Goal: Information Seeking & Learning: Learn about a topic

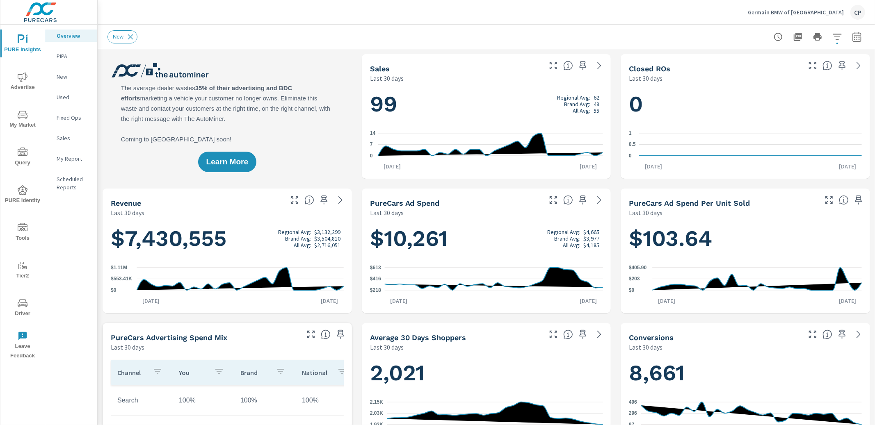
click at [26, 85] on span "Advertise" at bounding box center [22, 82] width 39 height 20
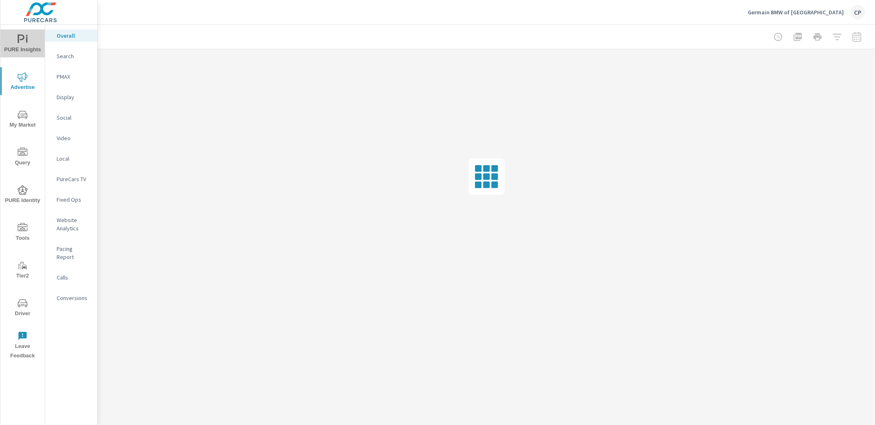
drag, startPoint x: 22, startPoint y: 53, endPoint x: 25, endPoint y: 59, distance: 6.3
click at [23, 55] on button "PURE Insights" at bounding box center [22, 44] width 44 height 28
click at [74, 159] on p "My Report" at bounding box center [74, 159] width 34 height 8
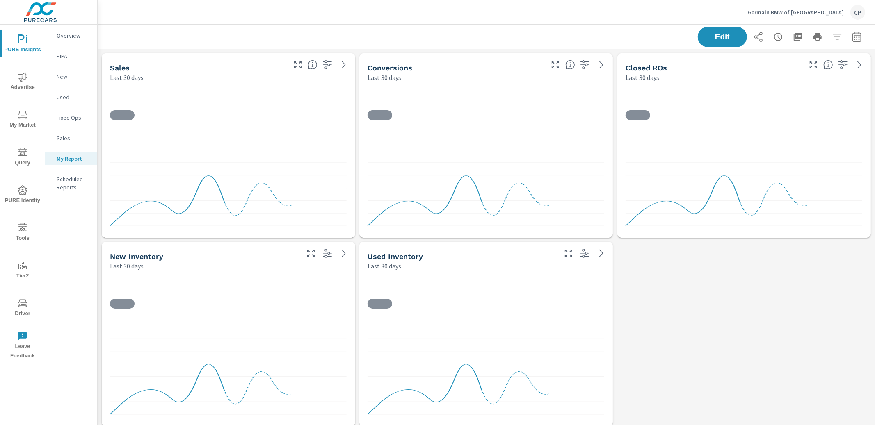
scroll to position [2079, 777]
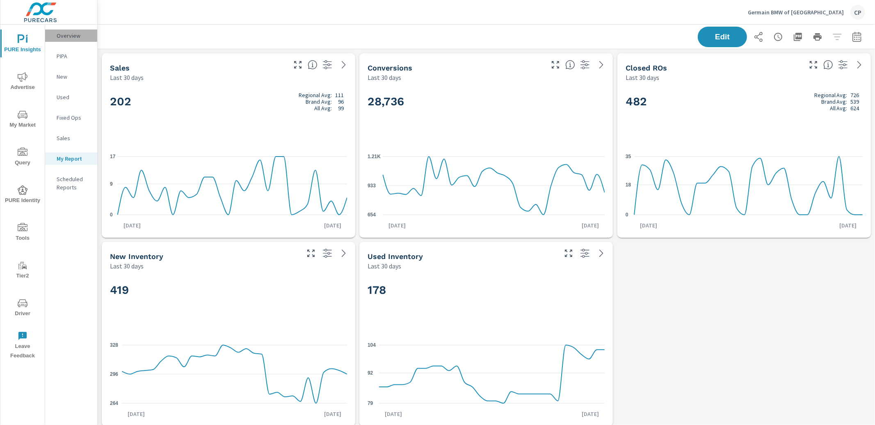
click at [73, 38] on p "Overview" at bounding box center [74, 36] width 34 height 8
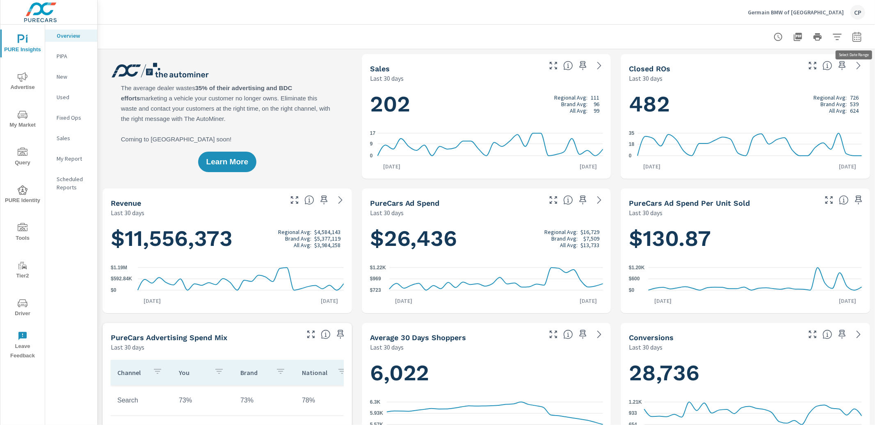
click at [862, 34] on button "button" at bounding box center [856, 37] width 16 height 16
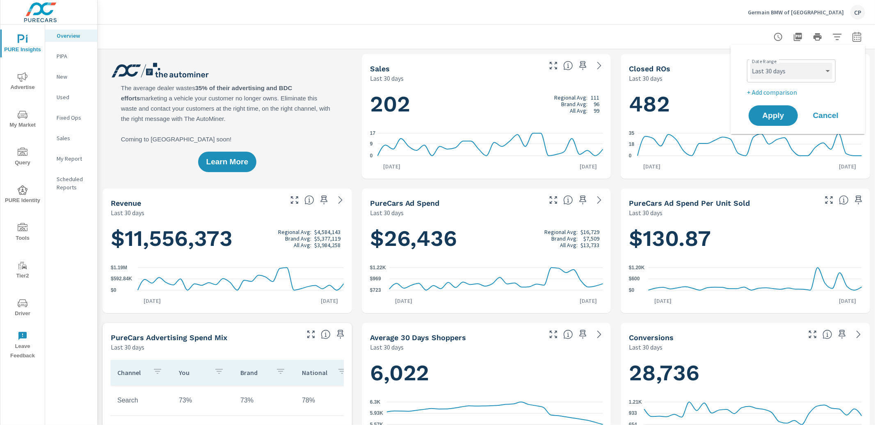
click at [813, 75] on select "Custom Yesterday Last week Last 7 days Last 14 days Last 30 days Last 45 days L…" at bounding box center [791, 71] width 82 height 16
click at [750, 63] on select "Custom Yesterday Last week Last 7 days Last 14 days Last 30 days Last 45 days L…" at bounding box center [791, 71] width 82 height 16
select select "Last month"
click at [785, 100] on div "Date Range Custom Yesterday Last week Last 7 days Last 14 days Last 30 days Las…" at bounding box center [797, 89] width 115 height 76
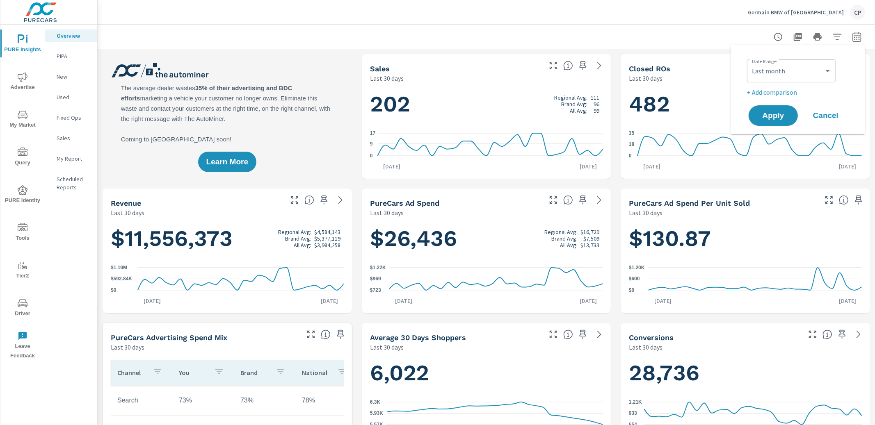
click at [783, 93] on p "+ Add comparison" at bounding box center [799, 92] width 105 height 10
select select "Previous period"
click at [780, 135] on span "Apply" at bounding box center [773, 139] width 34 height 8
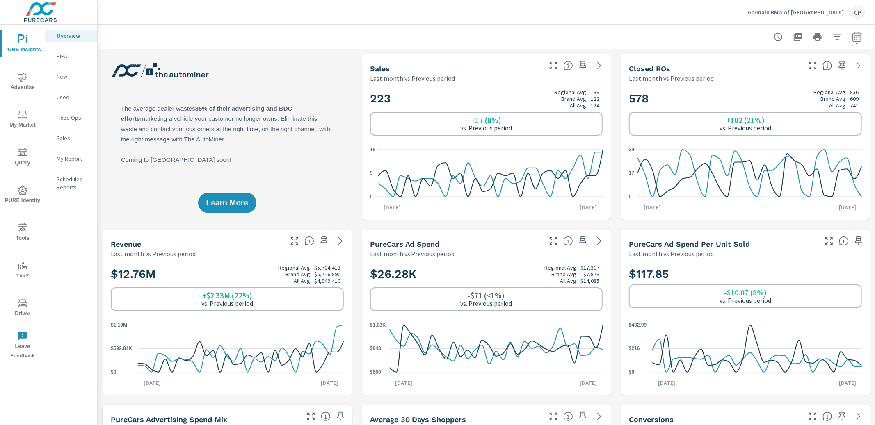
scroll to position [3, 0]
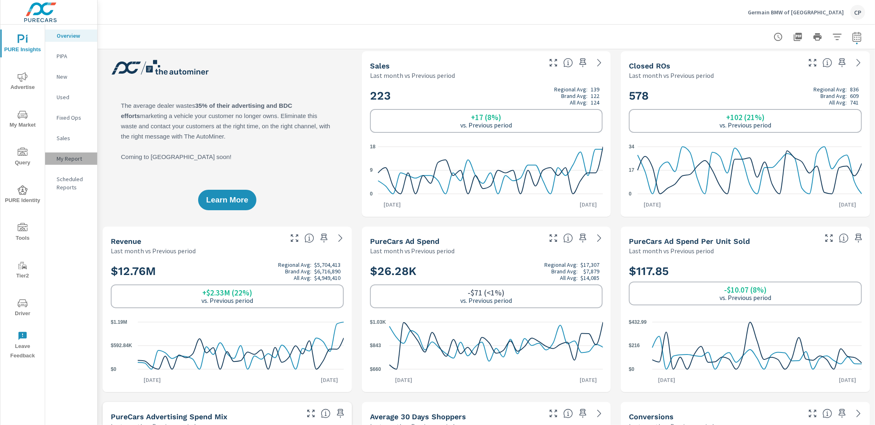
click at [66, 158] on p "My Report" at bounding box center [74, 159] width 34 height 8
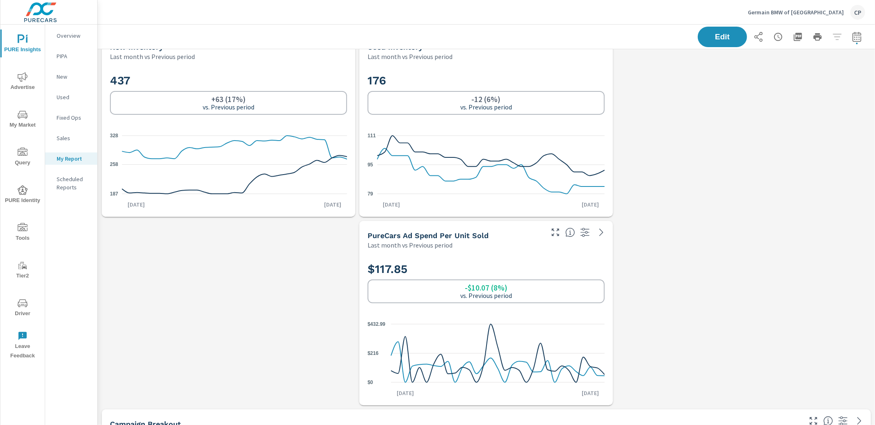
scroll to position [240, 0]
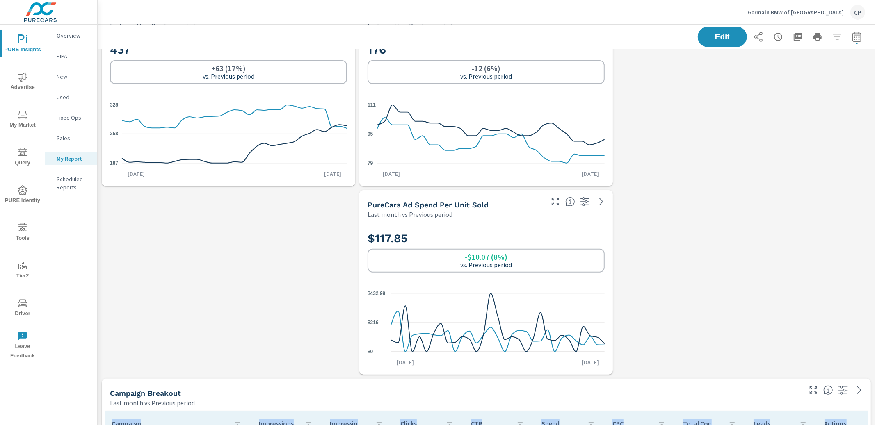
drag, startPoint x: 568, startPoint y: 227, endPoint x: 699, endPoint y: 211, distance: 131.8
drag, startPoint x: 719, startPoint y: 38, endPoint x: 701, endPoint y: 72, distance: 38.5
click at [718, 40] on span "Edit" at bounding box center [722, 36] width 33 height 7
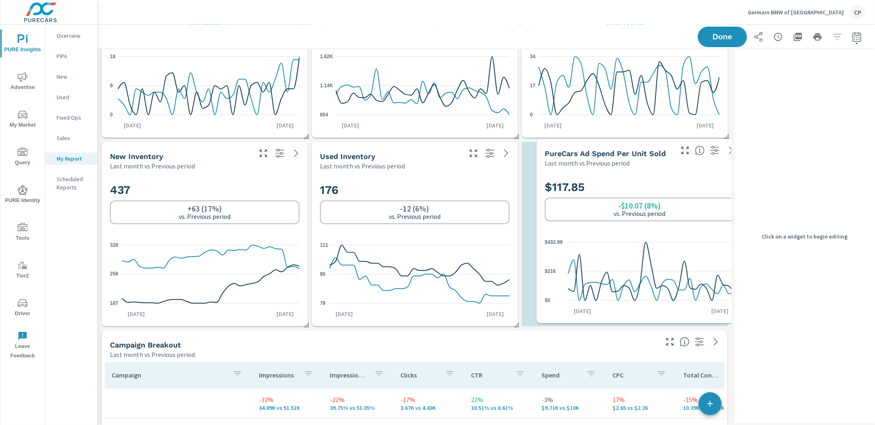
scroll to position [1891, 634]
drag, startPoint x: 506, startPoint y: 358, endPoint x: 723, endPoint y: 167, distance: 287.9
click at [725, 166] on div "PureCars Ad Spend Per Unit Sold Last month vs Previous period" at bounding box center [639, 153] width 206 height 29
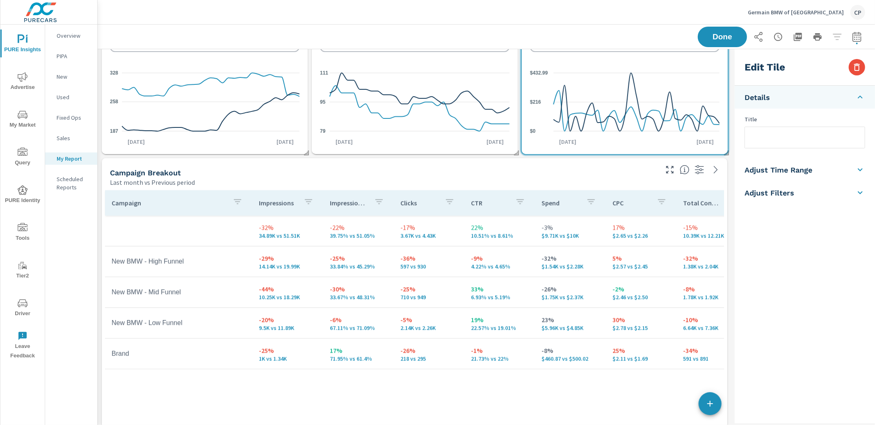
scroll to position [273, 0]
click at [727, 34] on span "Done" at bounding box center [722, 37] width 34 height 8
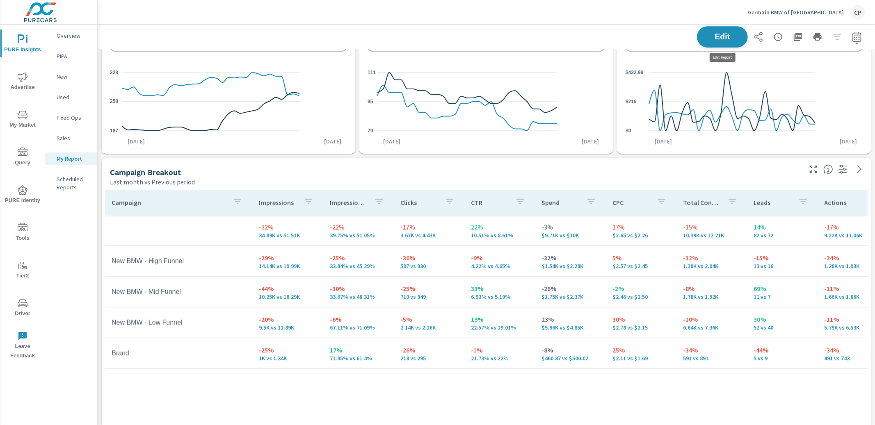
scroll to position [1891, 777]
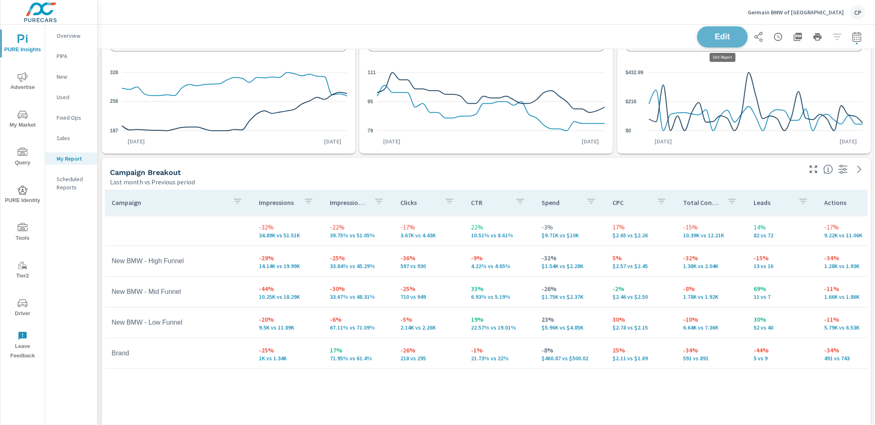
click at [725, 34] on span "Edit" at bounding box center [722, 37] width 34 height 8
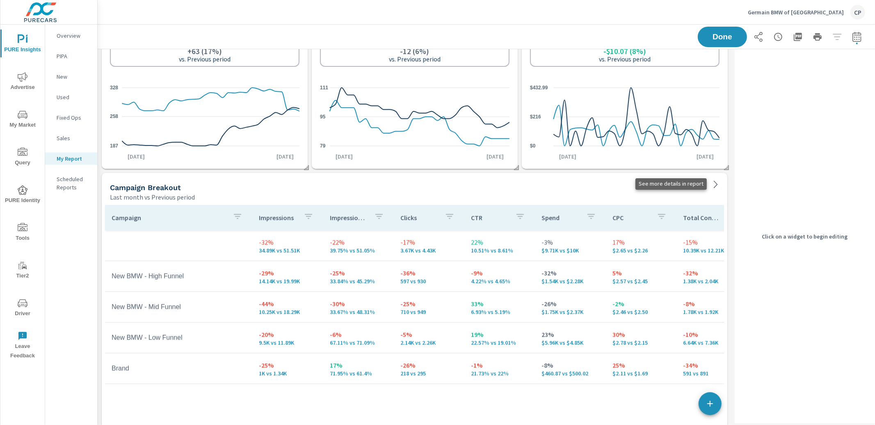
scroll to position [259, 0]
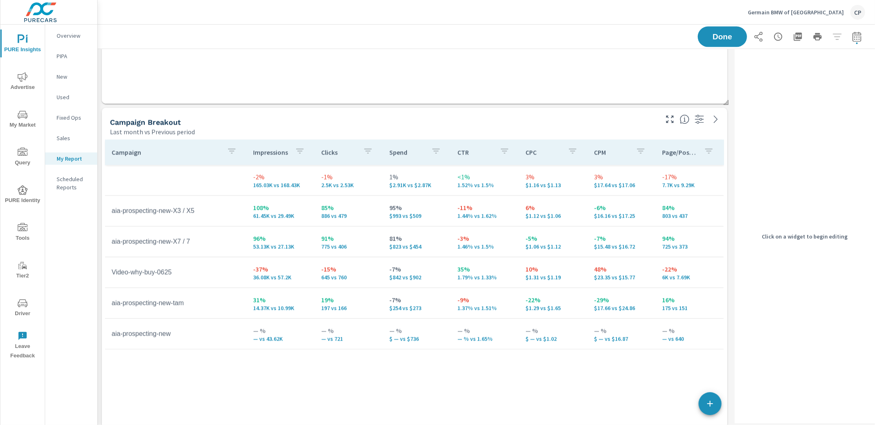
scroll to position [1080, 0]
click at [734, 32] on button "Done" at bounding box center [722, 36] width 51 height 21
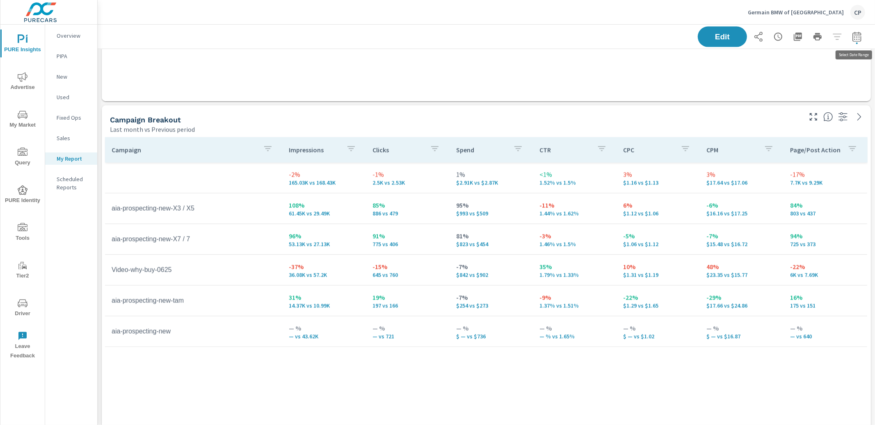
click at [852, 36] on icon "button" at bounding box center [856, 37] width 9 height 10
select select "Last month"
select select "Previous period"
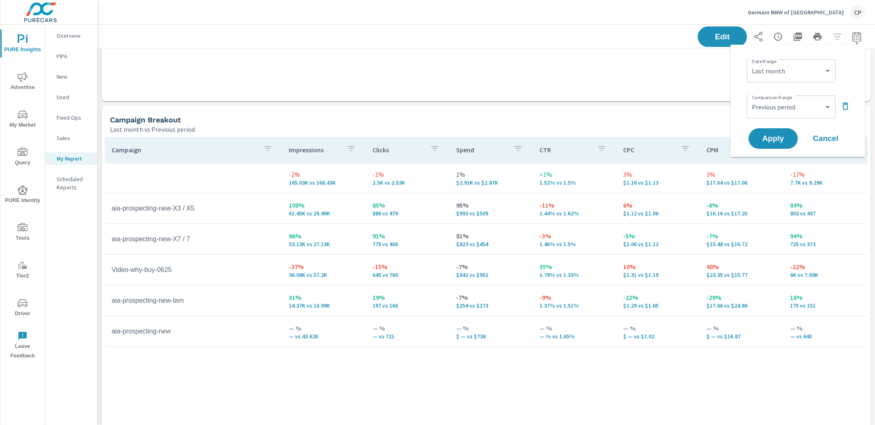
click at [842, 104] on icon "button" at bounding box center [845, 106] width 10 height 10
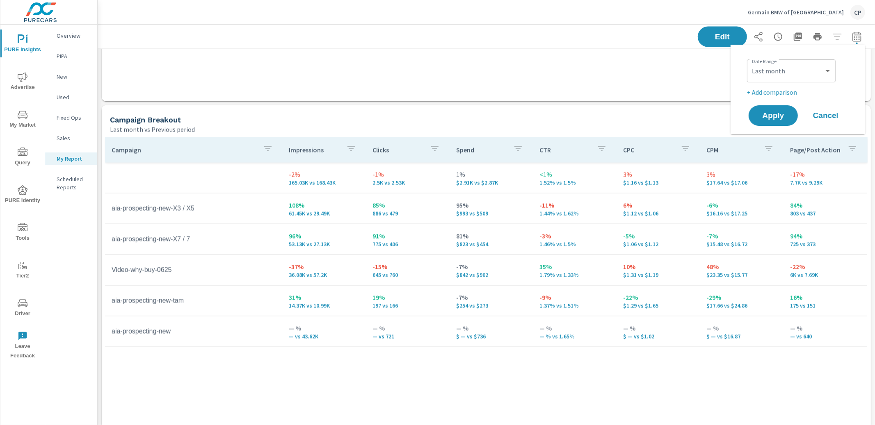
click at [747, 120] on div "Apply Cancel" at bounding box center [799, 116] width 105 height 24
click at [766, 120] on button "Apply" at bounding box center [773, 115] width 51 height 21
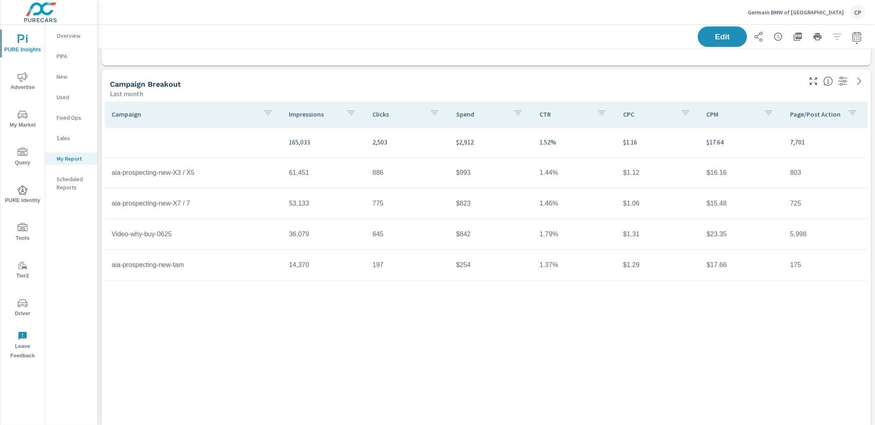
scroll to position [1117, 0]
click at [862, 39] on icon "button" at bounding box center [857, 37] width 10 height 10
select select "Last month"
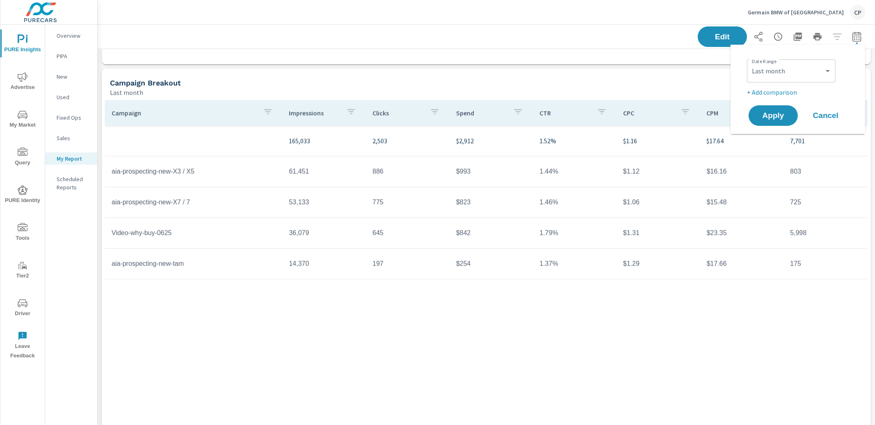
click at [784, 93] on p "+ Add comparison" at bounding box center [799, 92] width 105 height 10
select select "Previous period"
click at [779, 135] on span "Apply" at bounding box center [773, 139] width 34 height 8
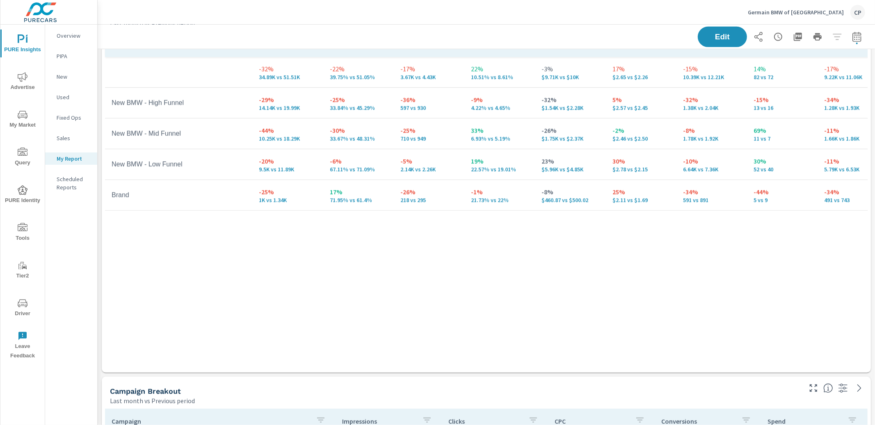
scroll to position [339, 0]
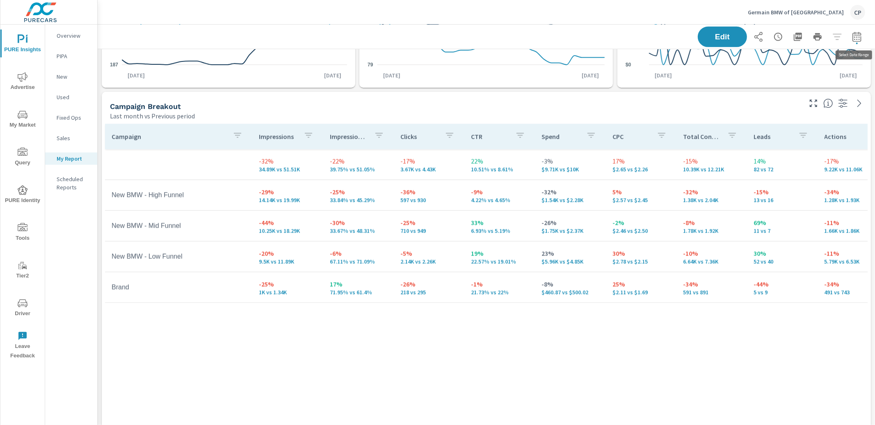
click at [853, 38] on icon "button" at bounding box center [857, 37] width 10 height 10
select select "Last month"
select select "Previous period"
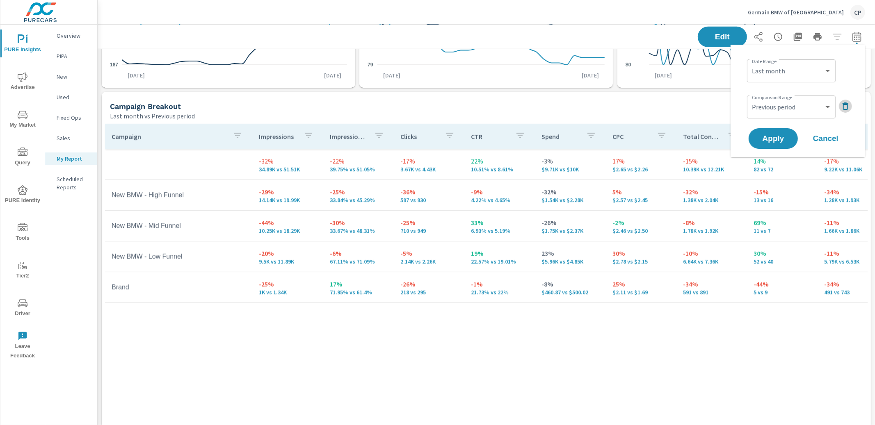
click at [844, 104] on icon "button" at bounding box center [845, 106] width 10 height 10
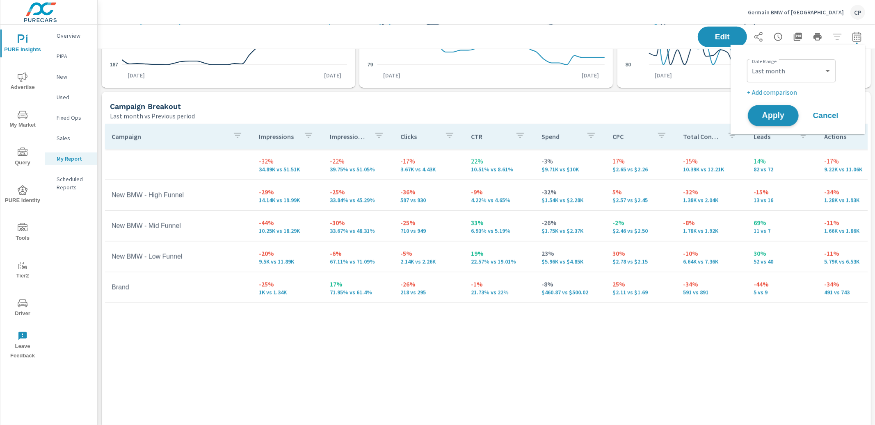
click at [775, 116] on span "Apply" at bounding box center [773, 116] width 34 height 8
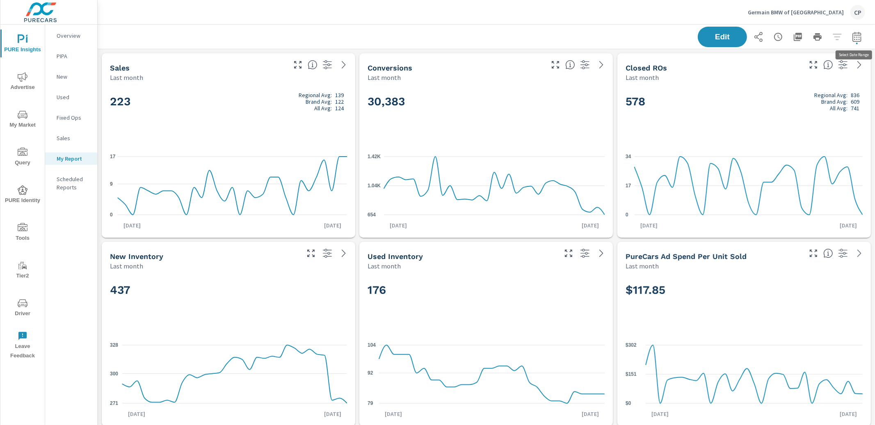
click at [858, 39] on icon "button" at bounding box center [857, 37] width 10 height 10
select select "Last month"
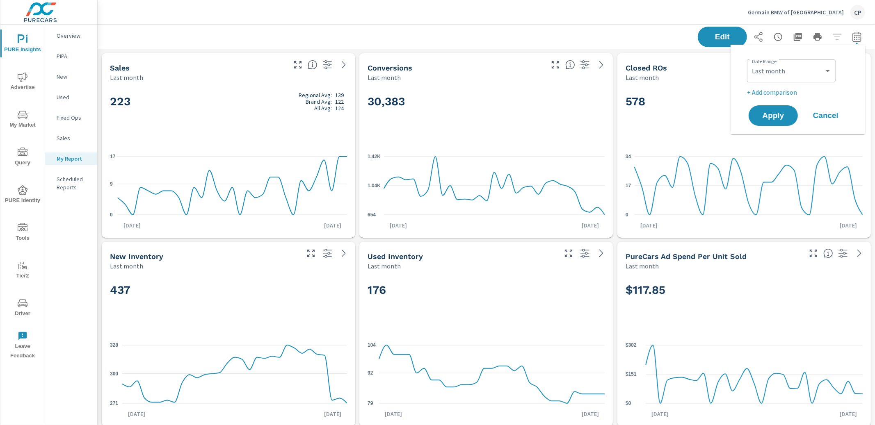
click at [745, 21] on div "Germain BMW of Naples CP" at bounding box center [485, 12] width 757 height 24
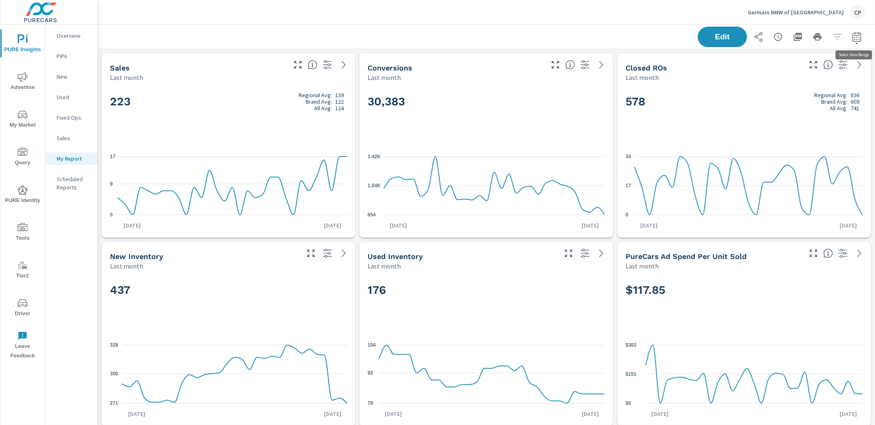
click at [849, 38] on button "button" at bounding box center [856, 37] width 16 height 16
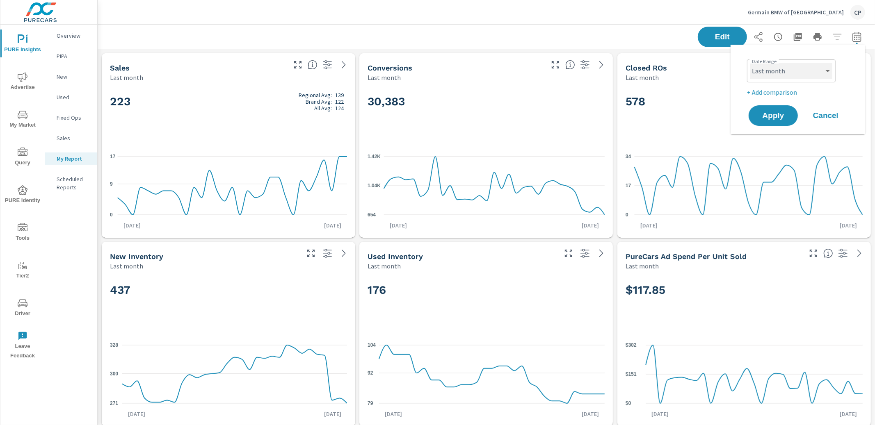
click at [803, 72] on select "Custom Yesterday Last week Last 7 days Last 14 days Last 30 days Last 45 days L…" at bounding box center [791, 71] width 82 height 16
click at [750, 63] on select "Custom Yesterday Last week Last 7 days Last 14 days Last 30 days Last 45 days L…" at bounding box center [791, 71] width 82 height 16
select select "Last 30 days"
click at [775, 105] on button "Apply" at bounding box center [773, 115] width 51 height 21
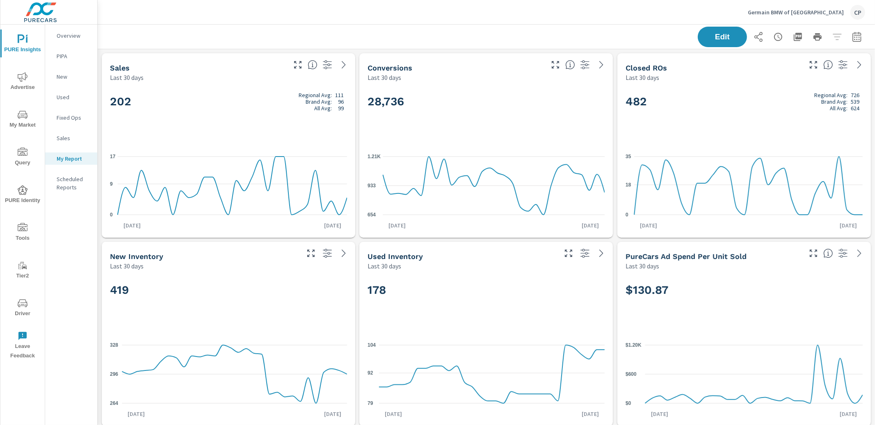
click at [855, 35] on icon "button" at bounding box center [856, 37] width 9 height 10
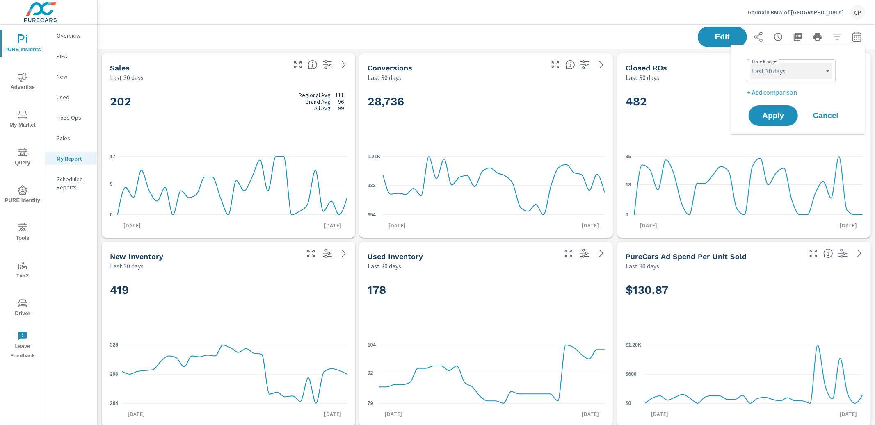
click at [803, 77] on select "Custom Yesterday Last week Last 7 days Last 14 days Last 30 days Last 45 days L…" at bounding box center [791, 71] width 82 height 16
click at [796, 73] on select "Custom Yesterday Last week Last 7 days Last 14 days Last 30 days Last 45 days L…" at bounding box center [791, 71] width 82 height 16
click at [750, 63] on select "Custom Yesterday Last week Last 7 days Last 14 days Last 30 days Last 45 days L…" at bounding box center [791, 71] width 82 height 16
select select "Last month"
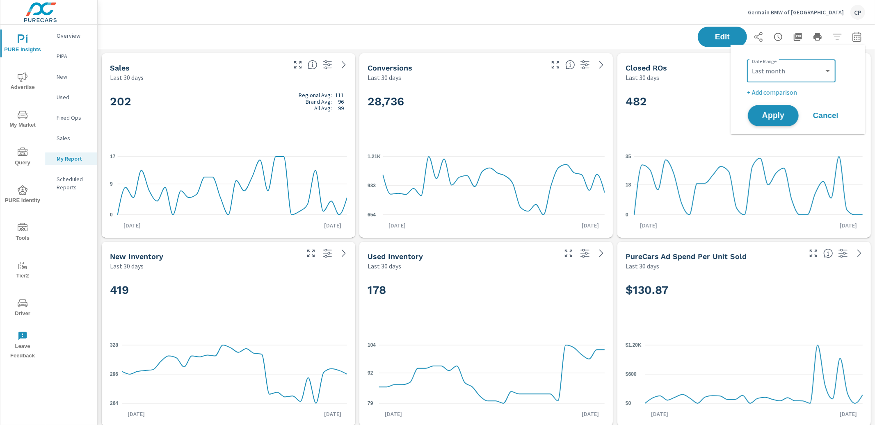
click at [779, 120] on span "Apply" at bounding box center [773, 116] width 34 height 8
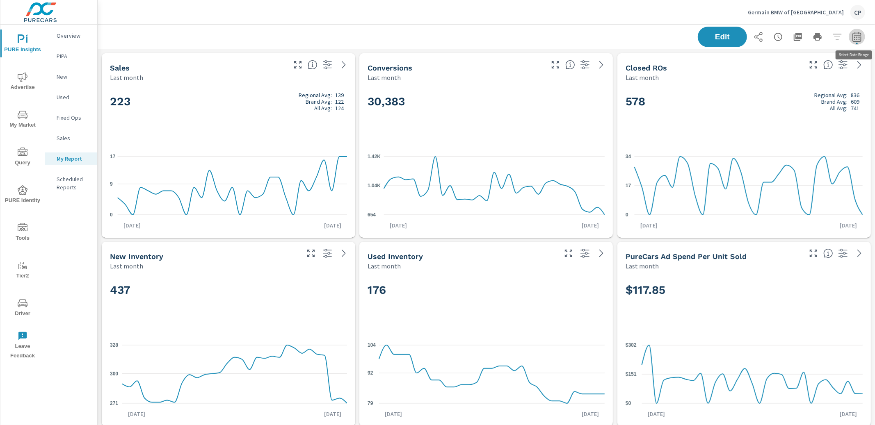
click at [859, 36] on icon "button" at bounding box center [857, 37] width 10 height 10
select select "Last month"
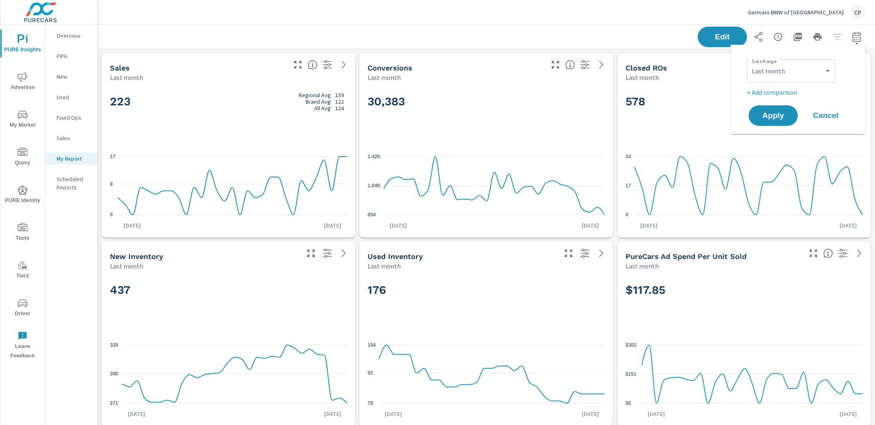
click at [836, 37] on div "Edit" at bounding box center [780, 37] width 167 height 21
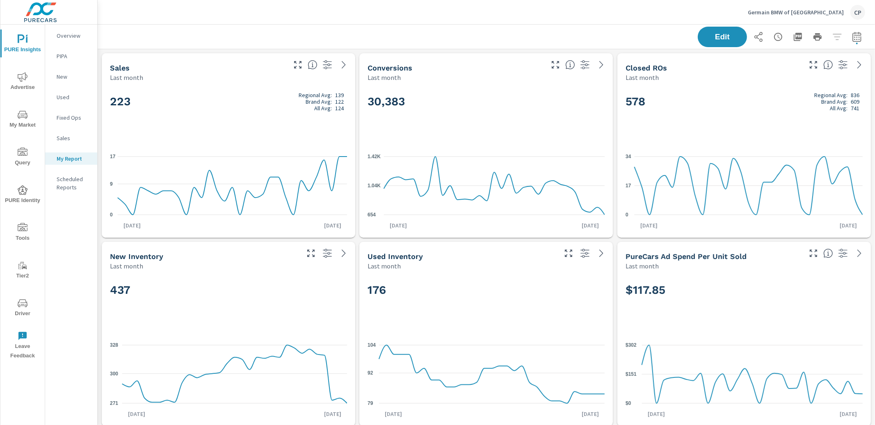
click at [836, 36] on div "Edit" at bounding box center [780, 37] width 167 height 21
click at [836, 38] on div "Edit" at bounding box center [780, 37] width 167 height 21
click at [853, 40] on icon "button" at bounding box center [857, 37] width 10 height 10
select select "Last month"
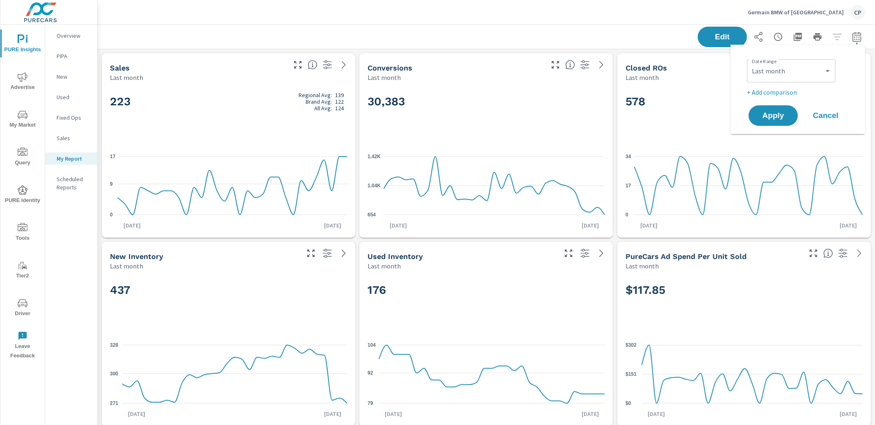
click at [781, 91] on p "+ Add comparison" at bounding box center [799, 92] width 105 height 10
select select "Previous period"
click at [772, 135] on span "Apply" at bounding box center [773, 139] width 34 height 8
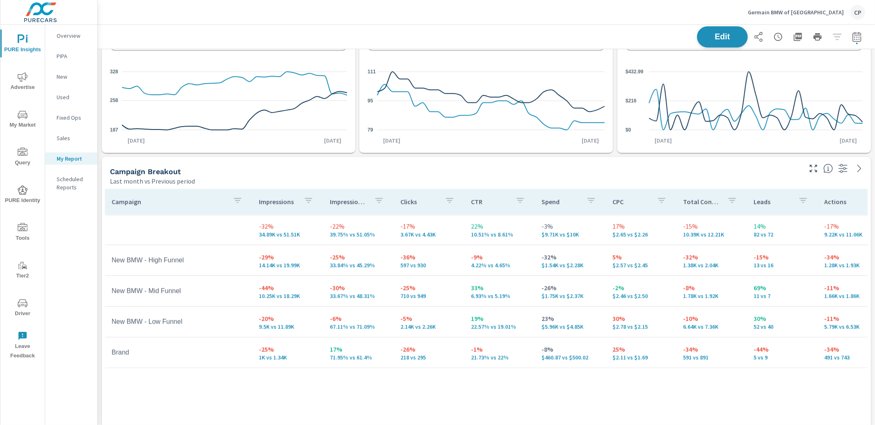
scroll to position [275, 0]
click at [855, 36] on icon "button" at bounding box center [857, 37] width 10 height 10
select select "Last month"
select select "Previous period"
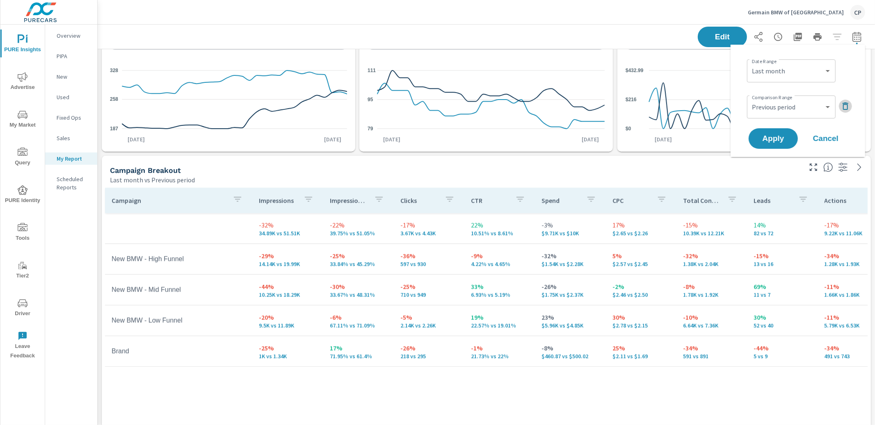
click at [840, 105] on icon "button" at bounding box center [845, 106] width 10 height 10
drag, startPoint x: 793, startPoint y: 114, endPoint x: 768, endPoint y: 112, distance: 25.9
click at [793, 114] on button "Apply" at bounding box center [773, 115] width 51 height 21
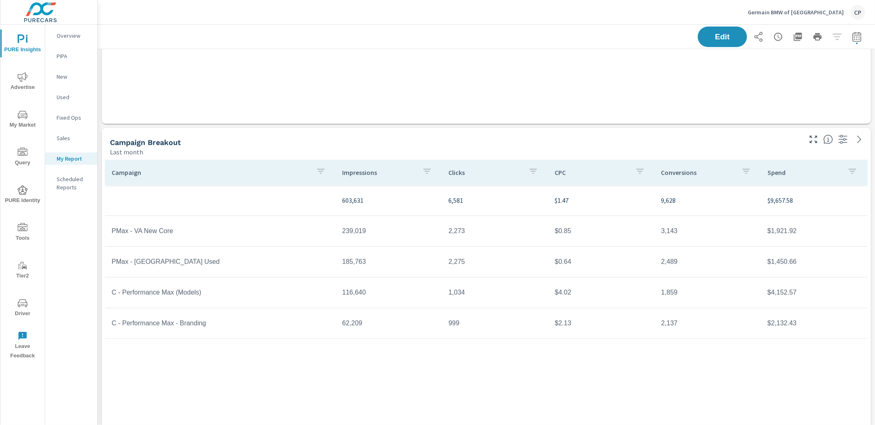
scroll to position [716, 0]
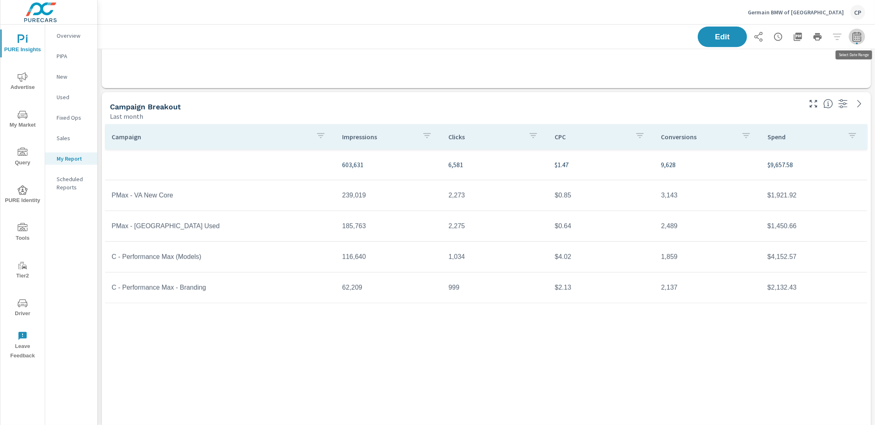
drag, startPoint x: 858, startPoint y: 34, endPoint x: 854, endPoint y: 39, distance: 6.4
click at [858, 34] on icon "button" at bounding box center [857, 37] width 10 height 10
select select "Last month"
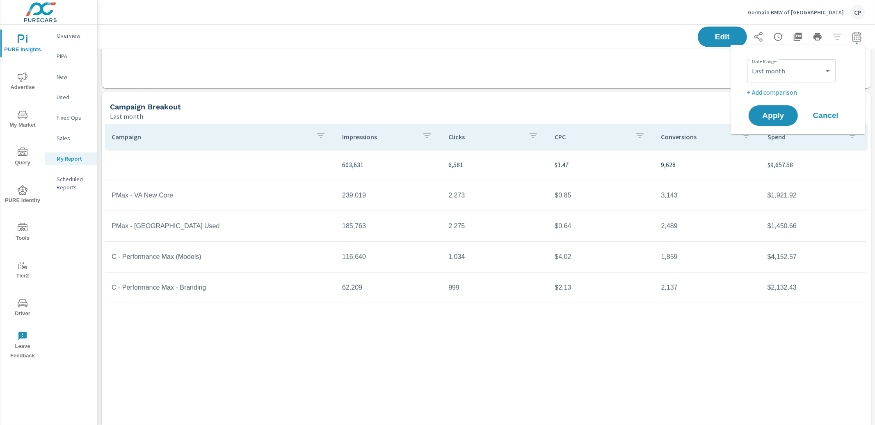
click at [773, 90] on p "+ Add comparison" at bounding box center [799, 92] width 105 height 10
select select "Previous period"
click at [770, 135] on span "Apply" at bounding box center [773, 139] width 34 height 8
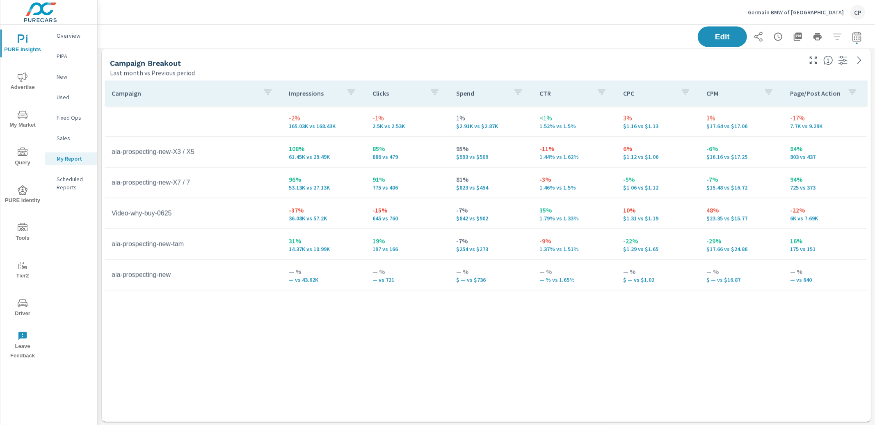
scroll to position [1136, 0]
drag, startPoint x: 787, startPoint y: 242, endPoint x: 807, endPoint y: 242, distance: 19.7
click at [807, 242] on td "16% 175 vs 151" at bounding box center [825, 245] width 84 height 30
click at [825, 250] on p "175 vs 151" at bounding box center [825, 249] width 71 height 7
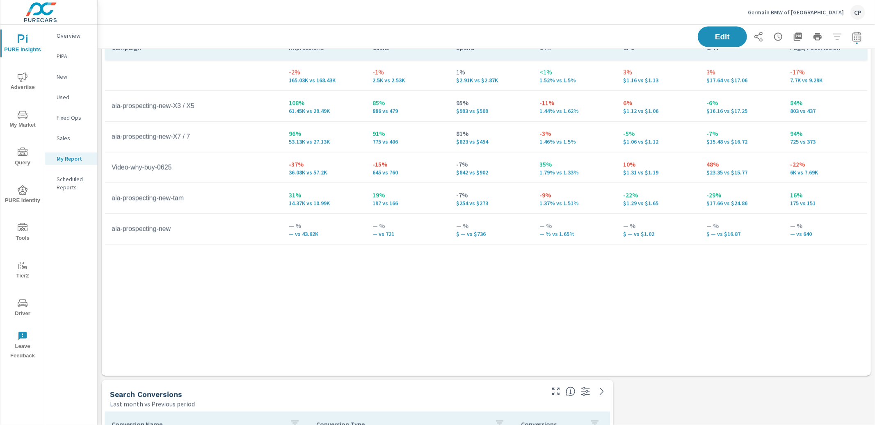
scroll to position [1189, 0]
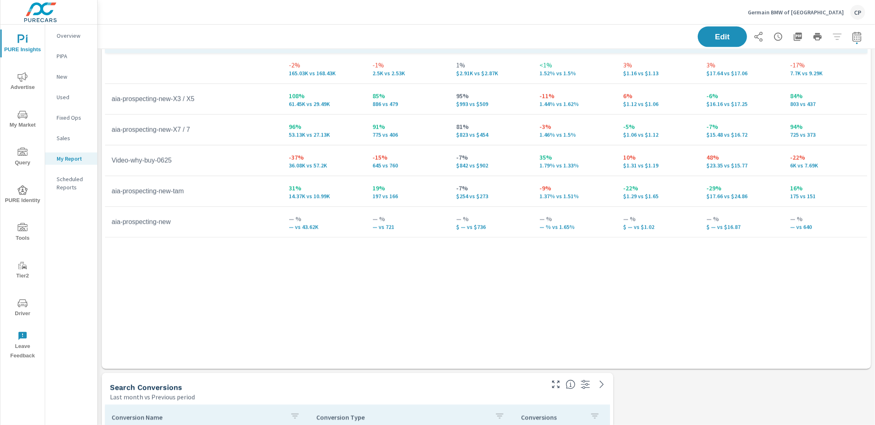
drag, startPoint x: 23, startPoint y: 82, endPoint x: 27, endPoint y: 87, distance: 5.3
click at [24, 84] on span "Advertise" at bounding box center [22, 82] width 39 height 20
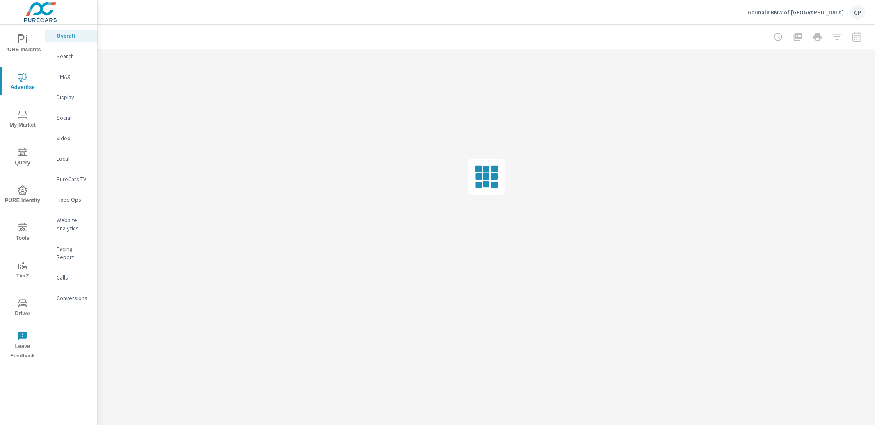
click at [71, 175] on p "PureCars TV" at bounding box center [74, 179] width 34 height 8
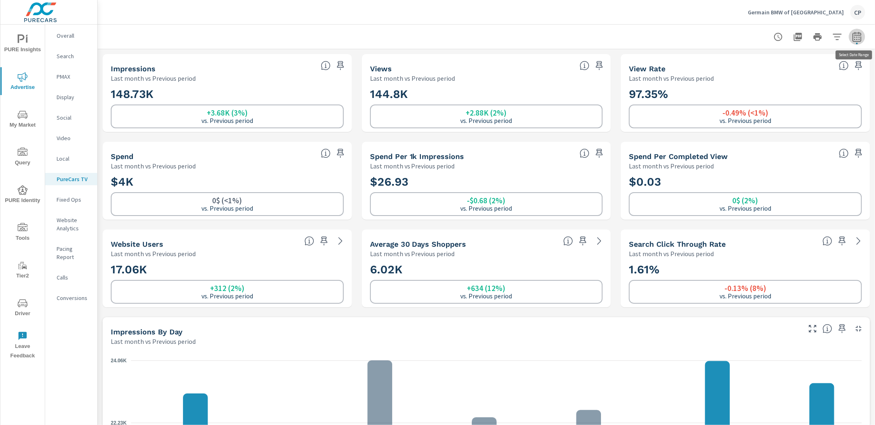
click at [859, 39] on icon "button" at bounding box center [857, 37] width 10 height 10
select select "Last month"
select select "Previous period"
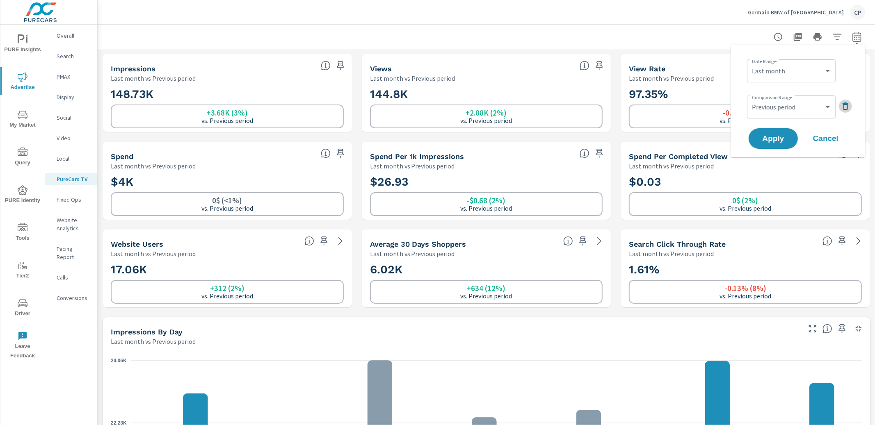
drag, startPoint x: 844, startPoint y: 103, endPoint x: 834, endPoint y: 103, distance: 10.3
click at [843, 103] on icon "button" at bounding box center [845, 106] width 6 height 7
drag, startPoint x: 780, startPoint y: 118, endPoint x: 723, endPoint y: 122, distance: 57.6
click at [770, 119] on span "Apply" at bounding box center [773, 115] width 33 height 7
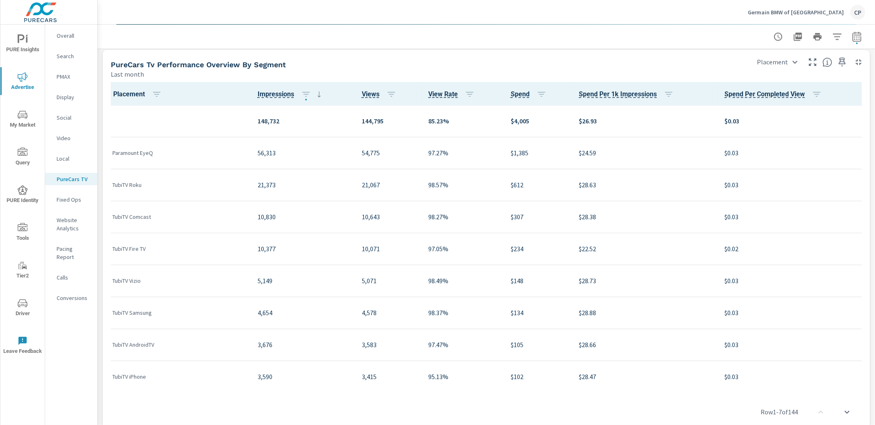
scroll to position [1014, 0]
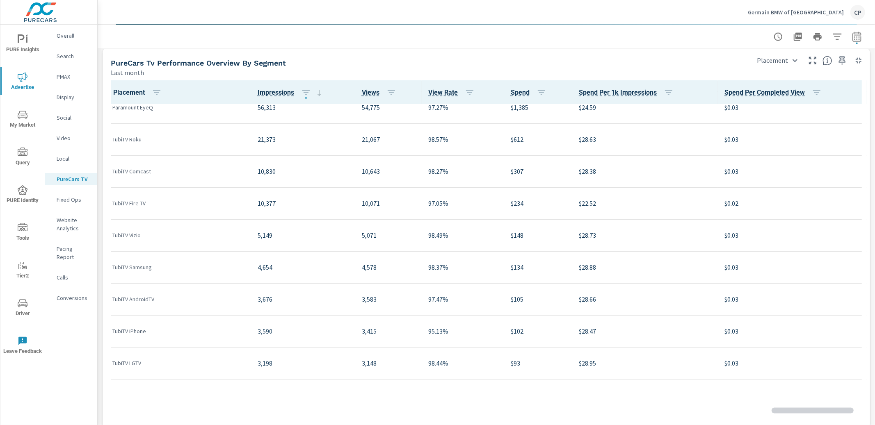
scroll to position [48, 0]
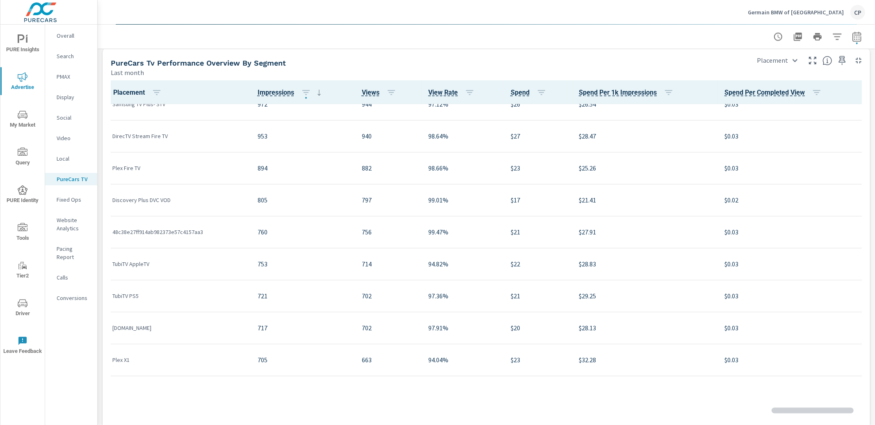
scroll to position [546, 0]
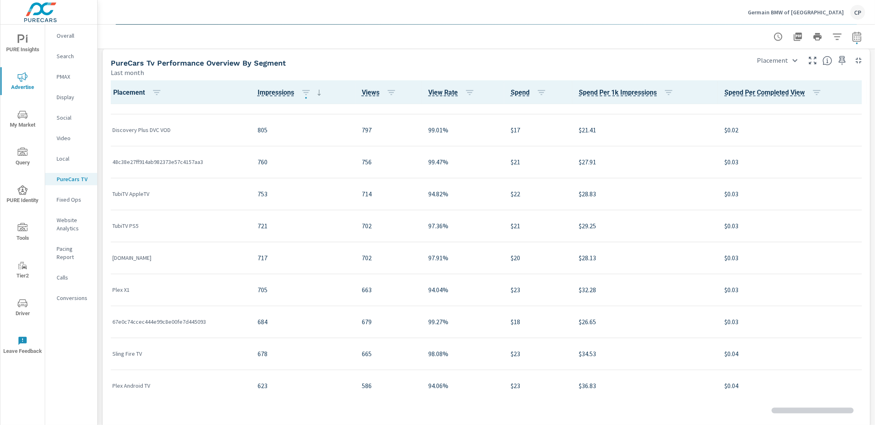
scroll to position [617, 0]
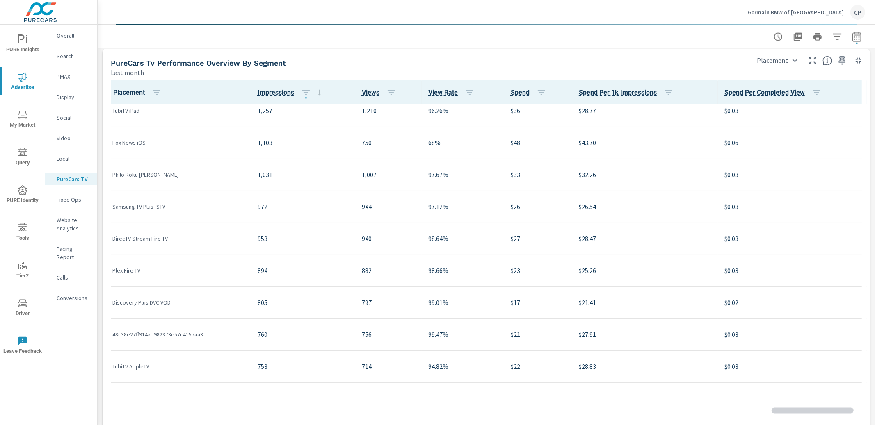
scroll to position [421, 0]
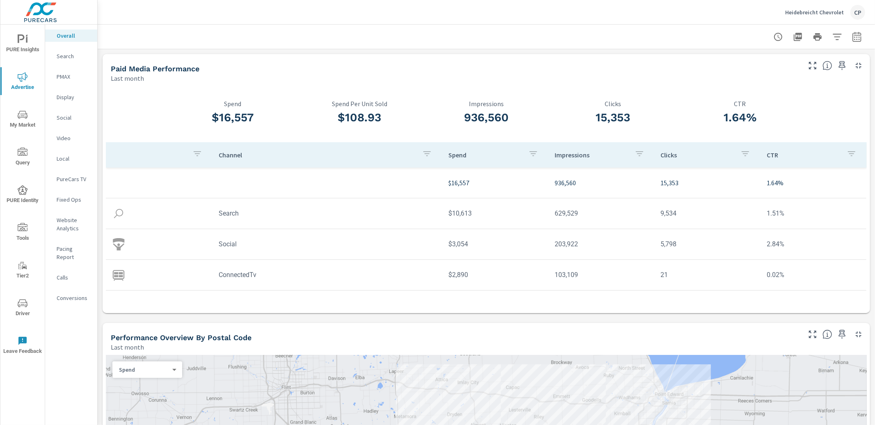
scroll to position [237, 0]
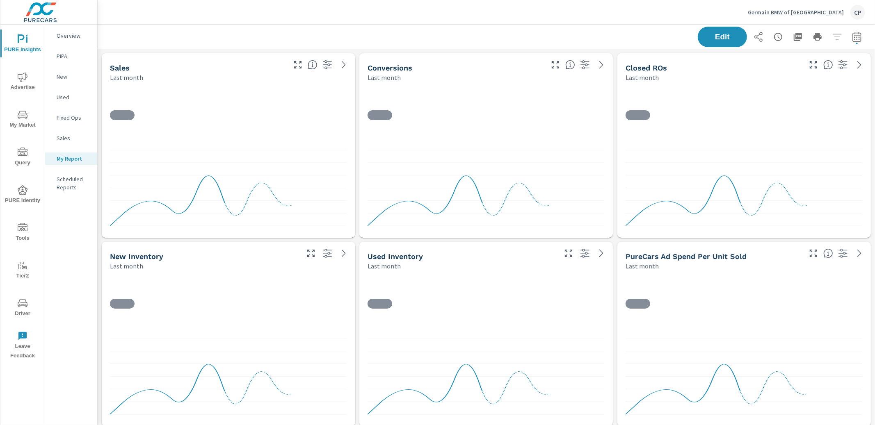
scroll to position [1891, 777]
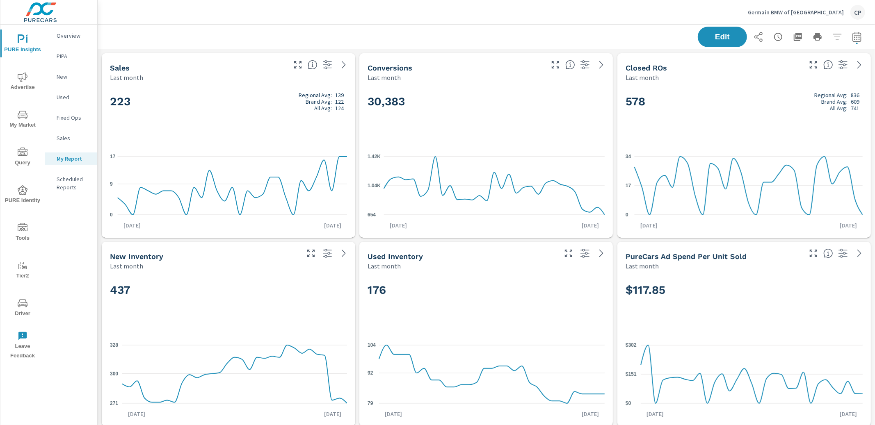
click at [21, 82] on span "Advertise" at bounding box center [22, 82] width 39 height 20
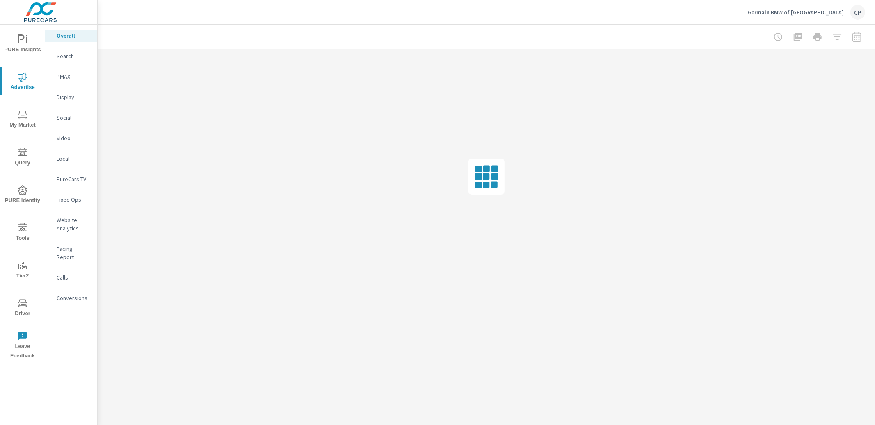
click at [28, 103] on div "PURE Insights Advertise My Market Query PURE Identity Tools Tier2 Driver Leave …" at bounding box center [22, 195] width 44 height 340
click at [26, 119] on icon "nav menu" at bounding box center [23, 115] width 10 height 10
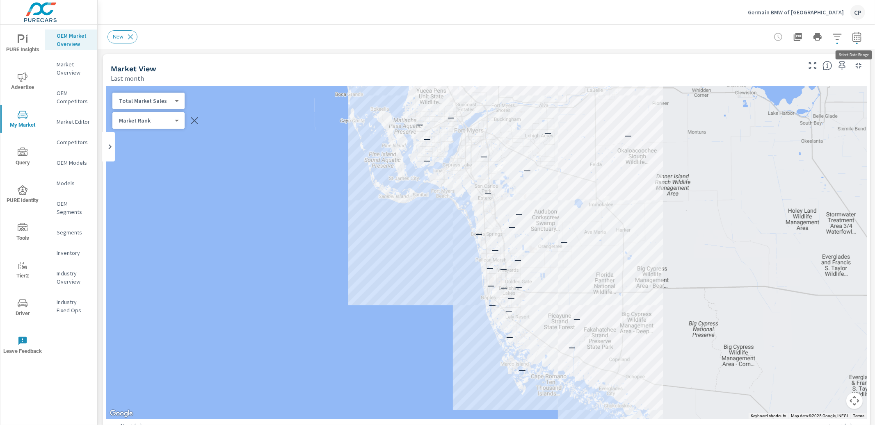
click at [857, 31] on button "button" at bounding box center [856, 37] width 16 height 16
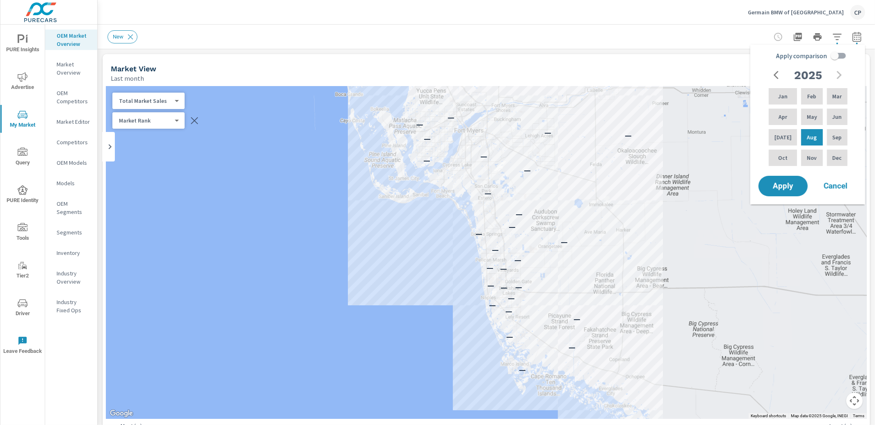
click at [834, 54] on input "Apply comparison" at bounding box center [834, 56] width 47 height 16
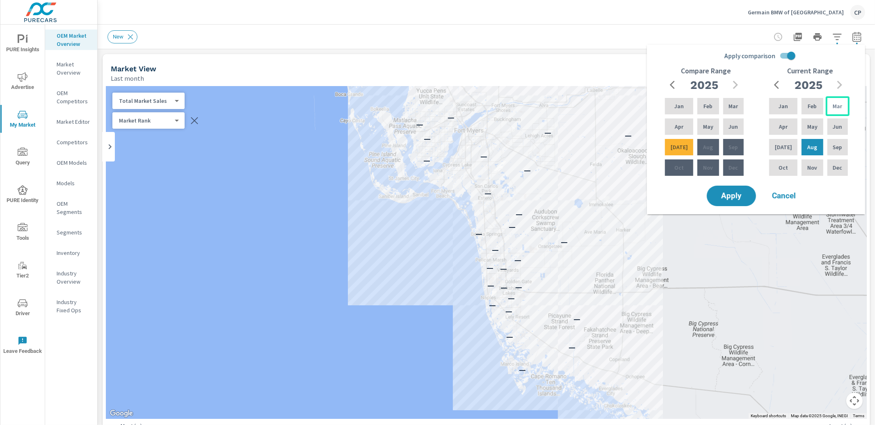
click at [829, 99] on div "Mar" at bounding box center [837, 106] width 24 height 20
click at [801, 144] on div "Aug" at bounding box center [812, 147] width 25 height 20
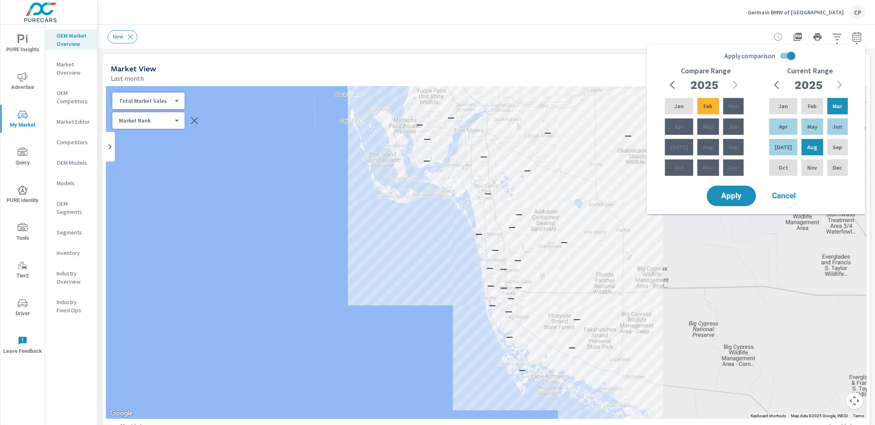
click at [785, 59] on input "Apply comparison" at bounding box center [791, 56] width 47 height 16
checkbox input "false"
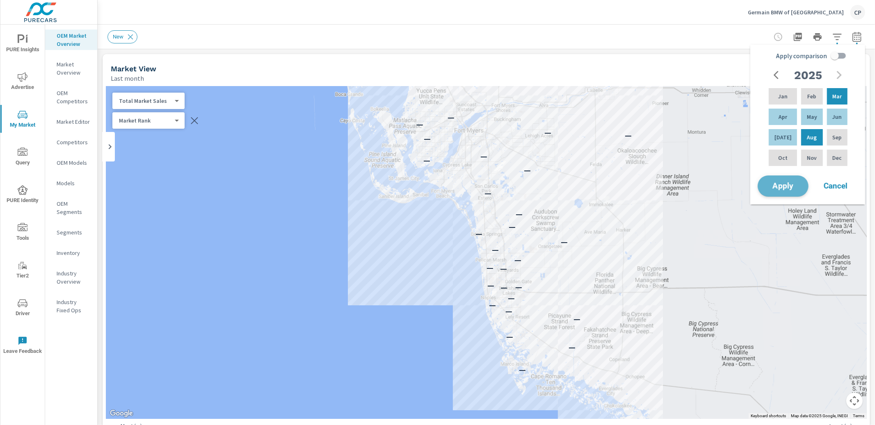
click at [785, 188] on span "Apply" at bounding box center [783, 186] width 34 height 8
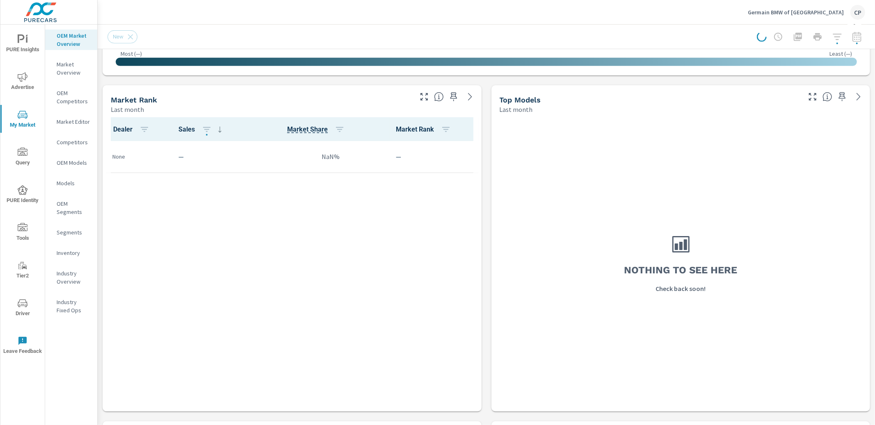
scroll to position [376, 0]
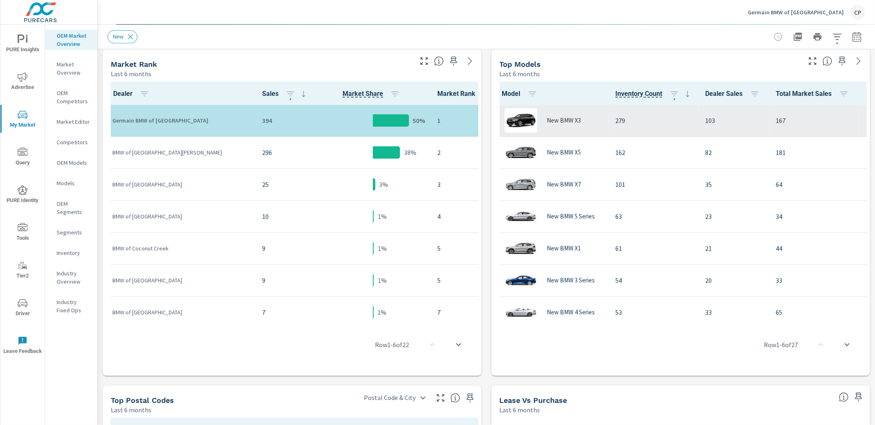
scroll to position [410, 0]
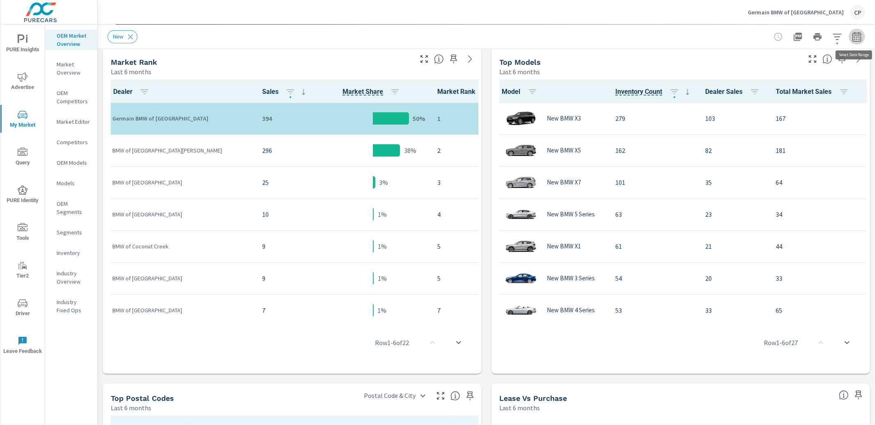
click at [858, 36] on icon "button" at bounding box center [857, 37] width 10 height 10
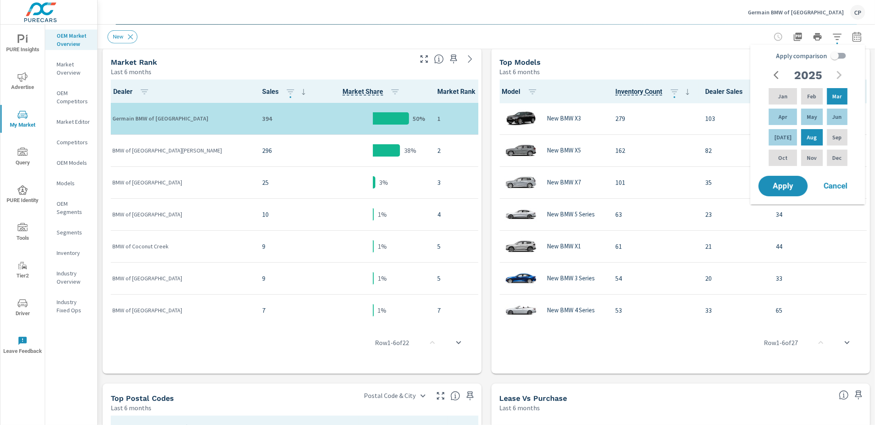
click at [839, 58] on input "Apply comparison" at bounding box center [834, 56] width 47 height 16
checkbox input "true"
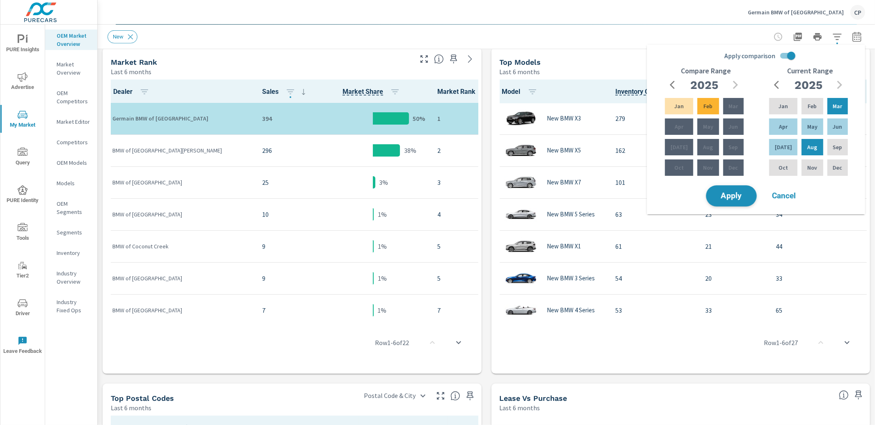
click at [744, 189] on button "Apply" at bounding box center [731, 195] width 51 height 21
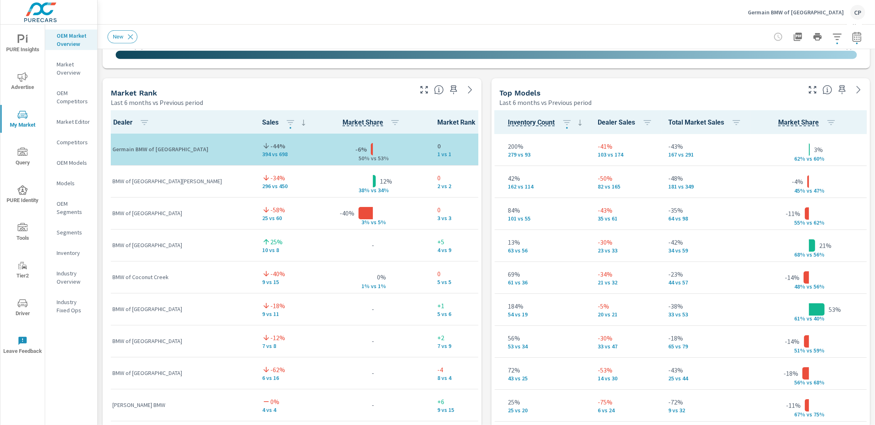
scroll to position [0, 0]
click at [490, 77] on div "Market View Last 6 months vs Previous period ← Move left → Move right ↑ Move up…" at bounding box center [486, 249] width 777 height 1404
click at [483, 80] on div "Market View Last 6 months vs Previous period ← Move left → Move right ↑ Move up…" at bounding box center [486, 249] width 777 height 1404
click at [483, 81] on div "Market View Last 6 months vs Previous period ← Move left → Move right ↑ Move up…" at bounding box center [486, 249] width 777 height 1404
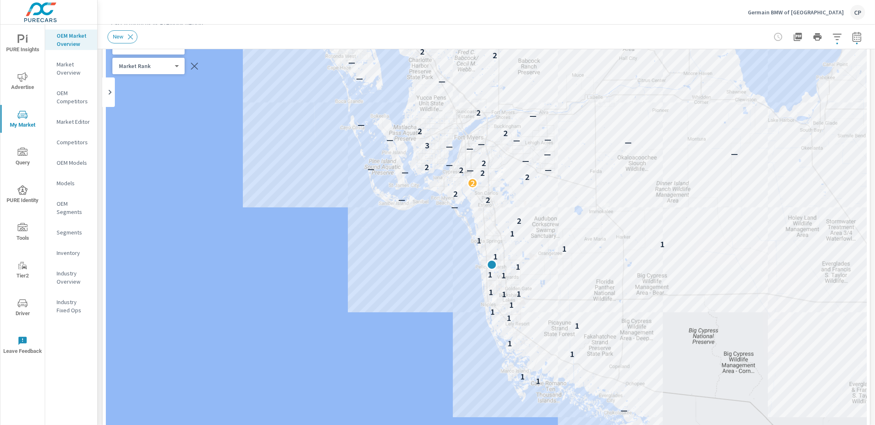
scroll to position [50, 0]
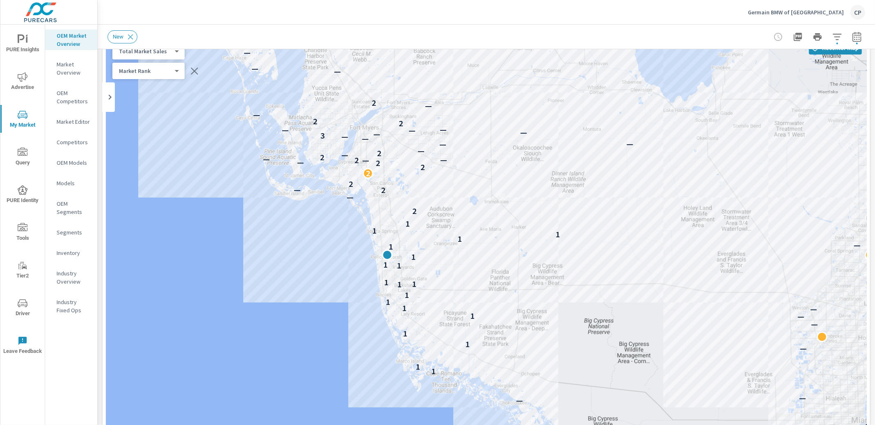
drag, startPoint x: 355, startPoint y: 185, endPoint x: 252, endPoint y: 171, distance: 103.6
click at [252, 171] on div "— — — — — — — — — — 1 1 — 1 1 — — 1 — 1 1 1 1 1 1 1 1 1 1 — 1 1 — 1 — 1 2 — — —…" at bounding box center [486, 264] width 761 height 456
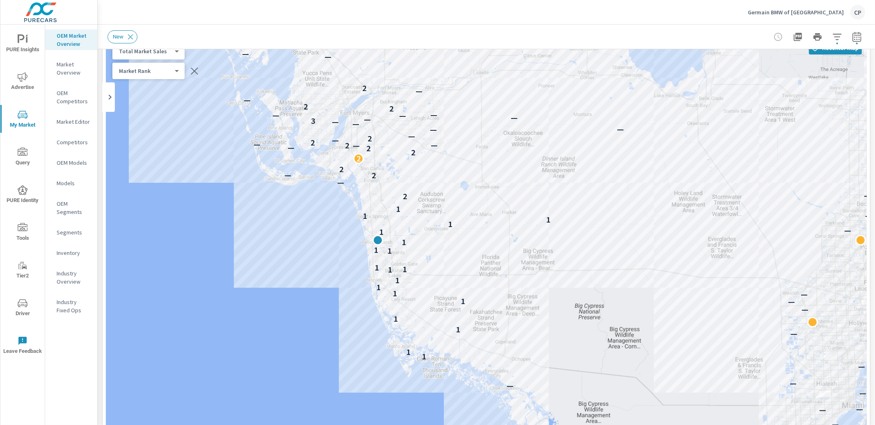
drag, startPoint x: 328, startPoint y: 222, endPoint x: 319, endPoint y: 207, distance: 17.5
click at [319, 207] on div "— — — — — — — — — — 1 1 — 1 1 — — 1 — 1 1 1 1 1 1 1 1 1 1 — 1 1 — 1 — 1 2 — — —…" at bounding box center [486, 264] width 761 height 456
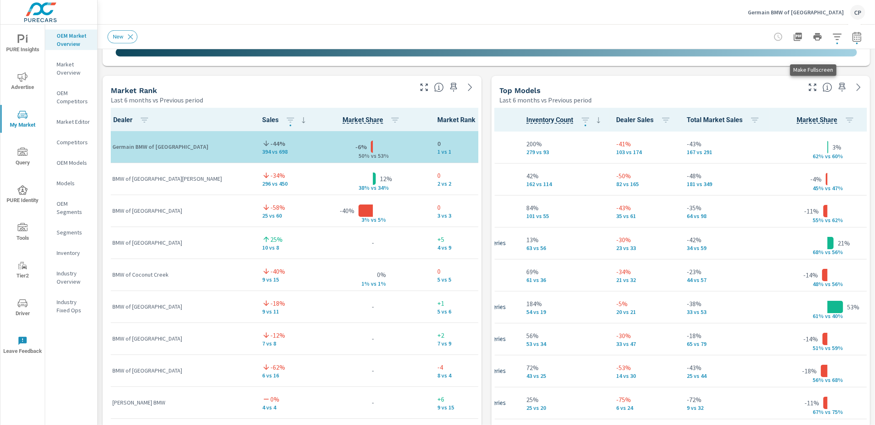
scroll to position [504, 0]
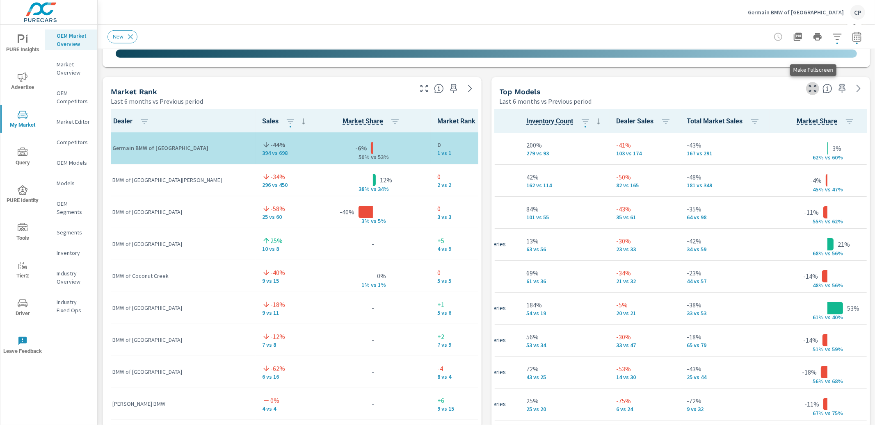
click at [815, 91] on icon "button" at bounding box center [812, 88] width 7 height 7
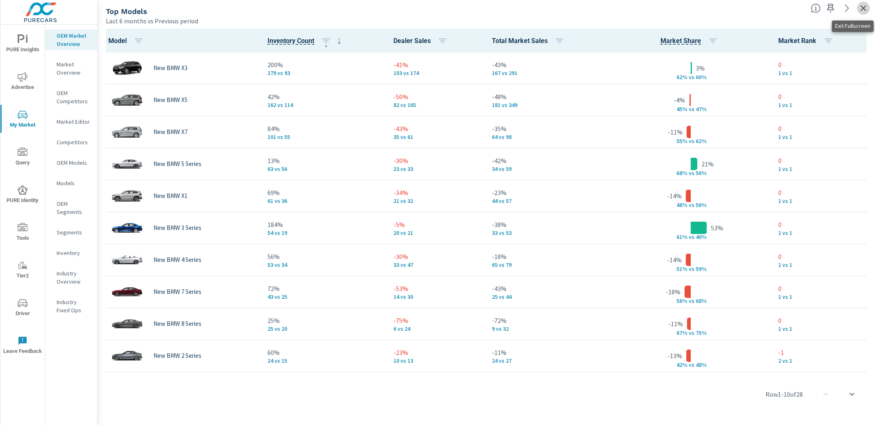
click at [861, 8] on icon "button" at bounding box center [863, 8] width 10 height 10
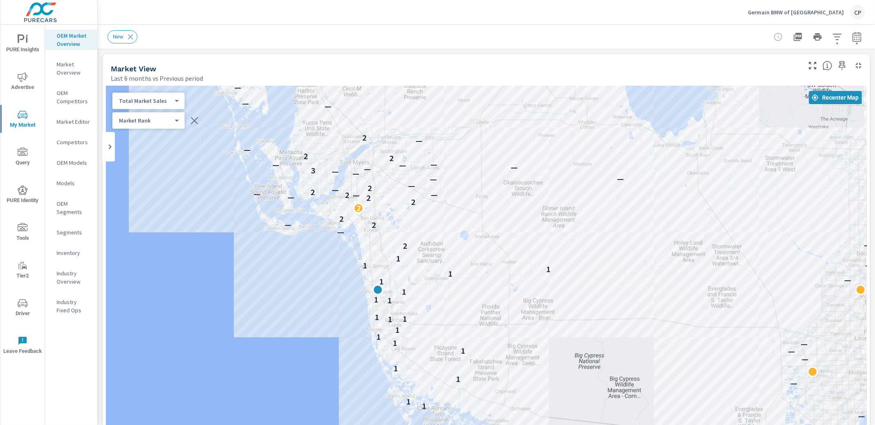
scroll to position [0, 0]
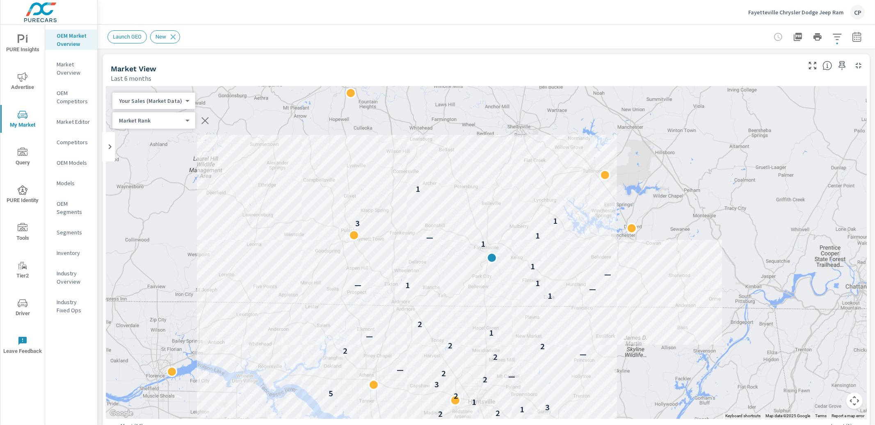
scroll to position [0, 0]
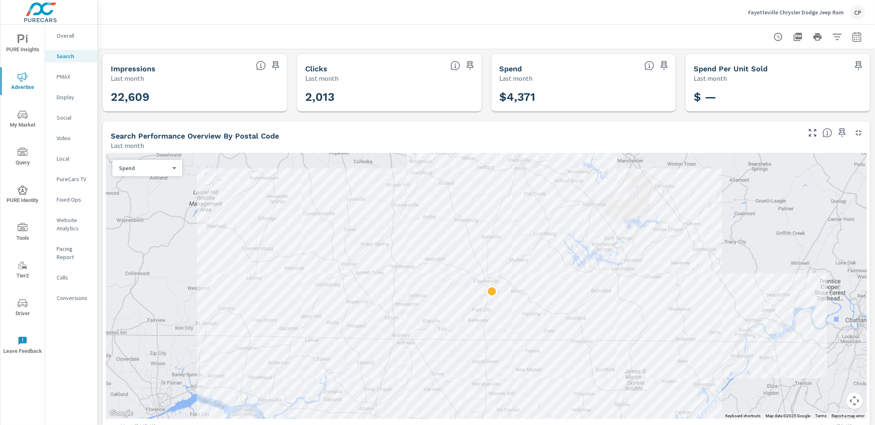
scroll to position [498, 0]
